Goal: Find specific page/section: Find specific page/section

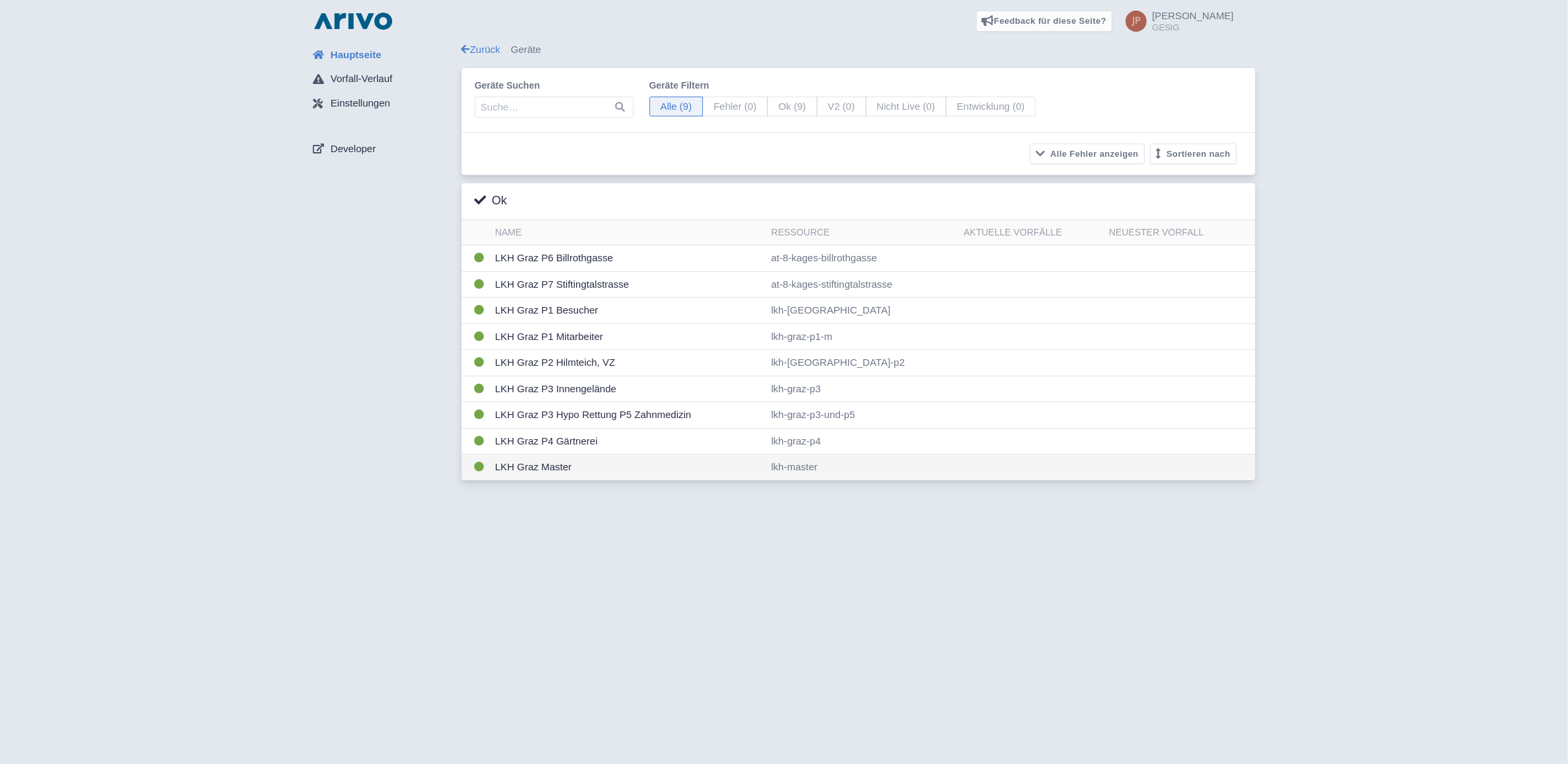
click at [538, 471] on td "LKH Graz Master" at bounding box center [628, 467] width 277 height 26
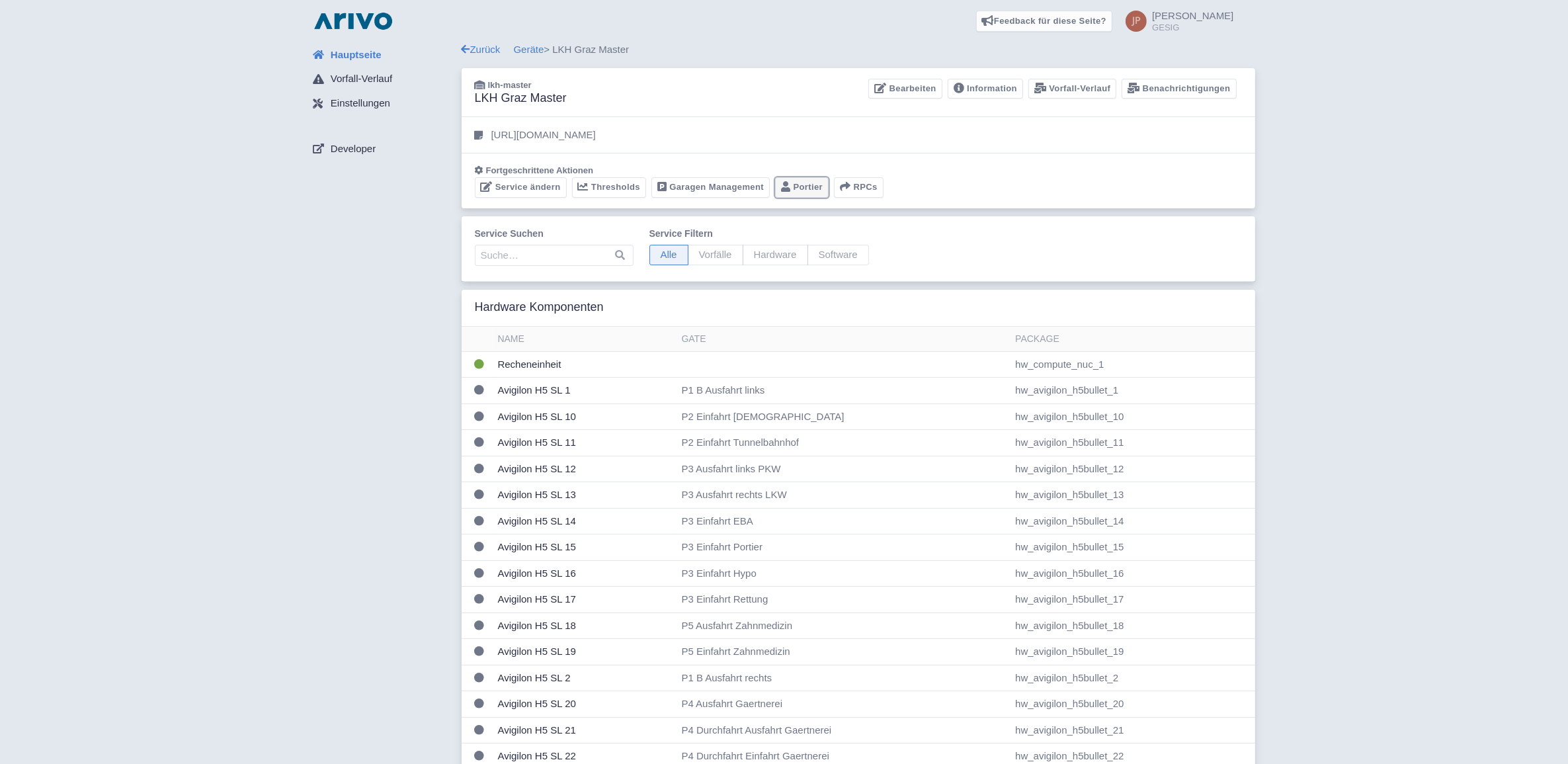
click at [802, 184] on link "Portier" at bounding box center [801, 188] width 54 height 21
click at [703, 184] on link "Garagen Management" at bounding box center [710, 188] width 118 height 21
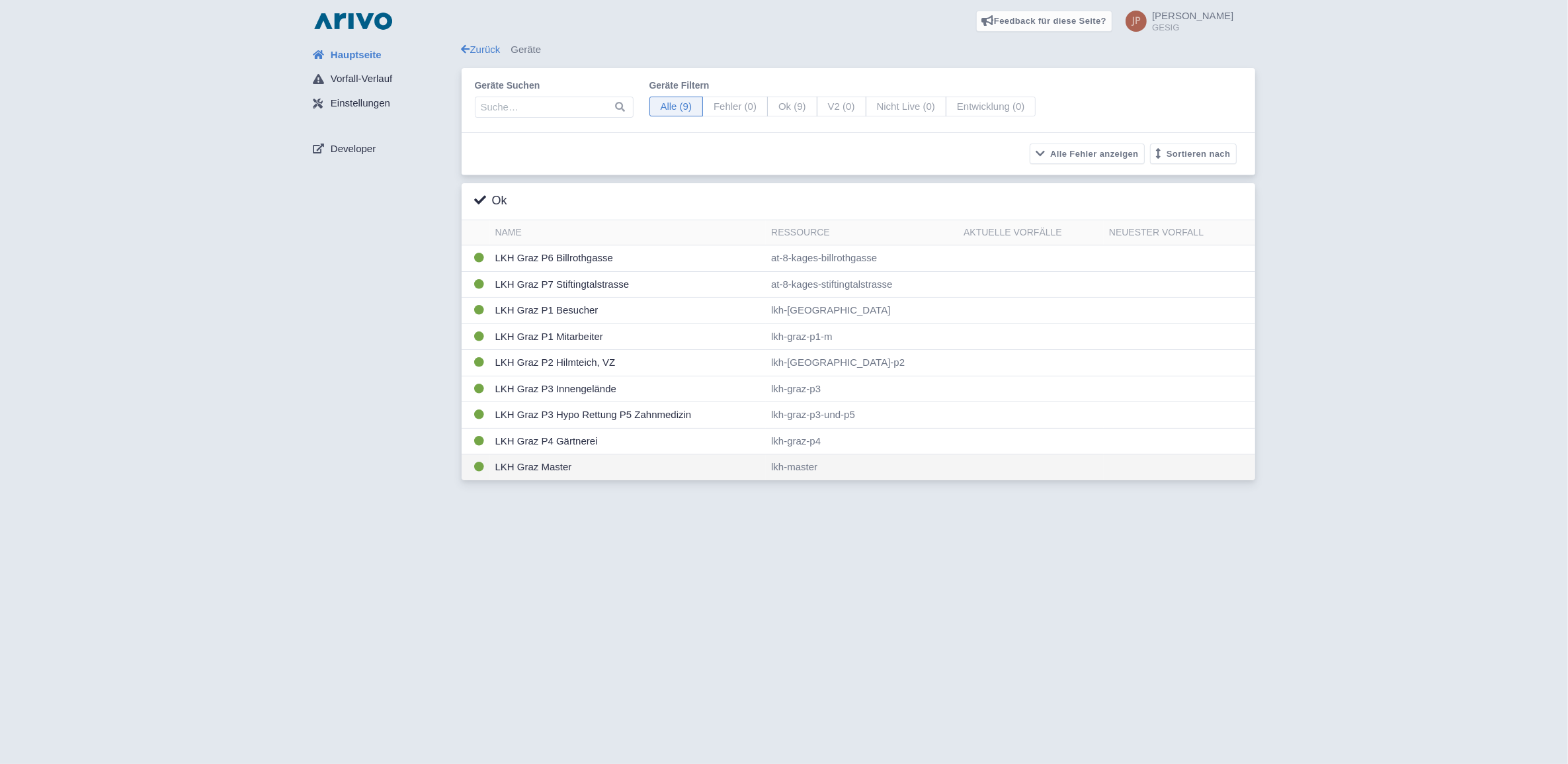
click at [530, 469] on td "LKH Graz Master" at bounding box center [628, 467] width 277 height 26
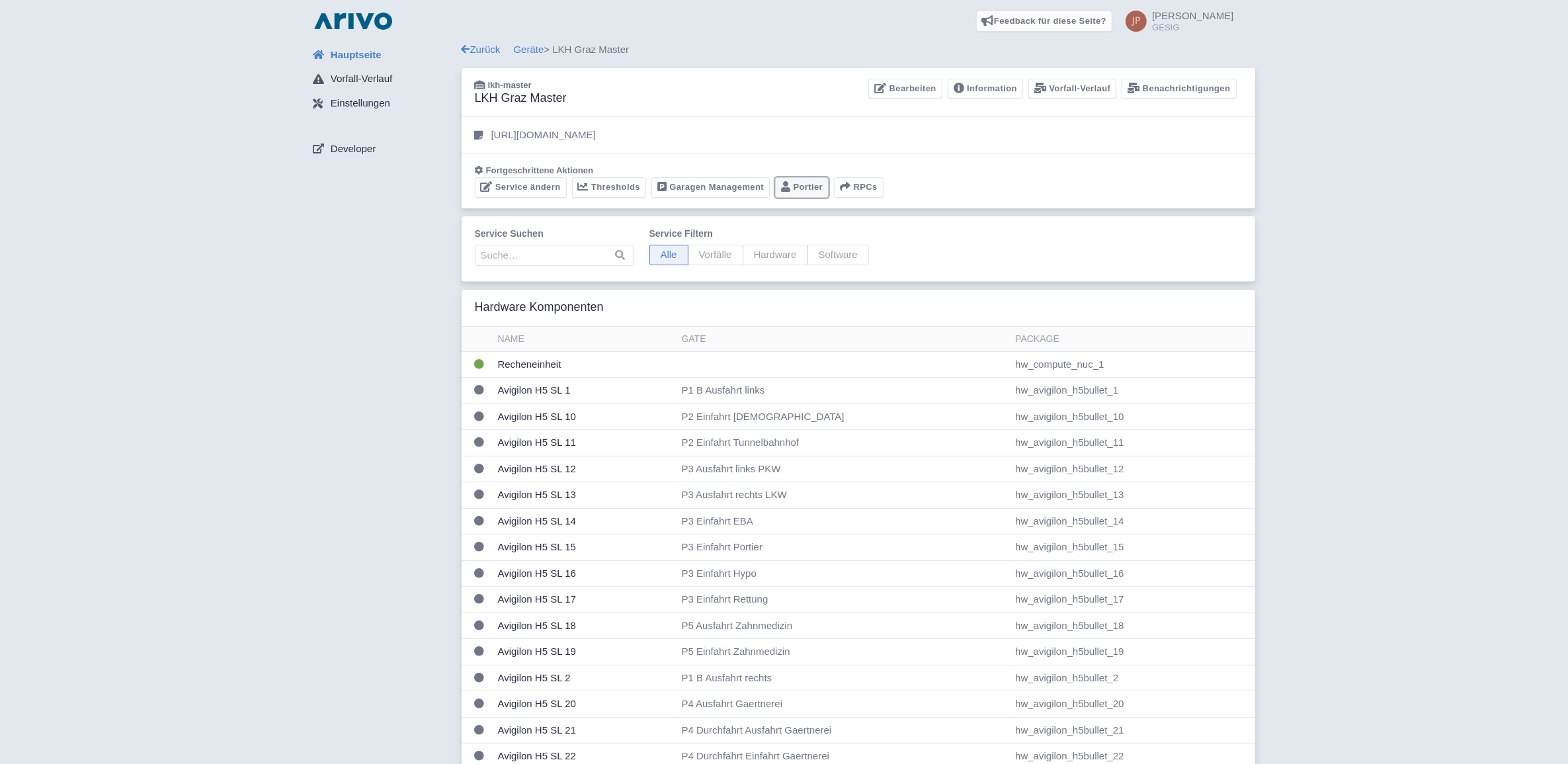
click at [801, 184] on link "Portier" at bounding box center [801, 188] width 54 height 21
